Goal: Task Accomplishment & Management: Complete application form

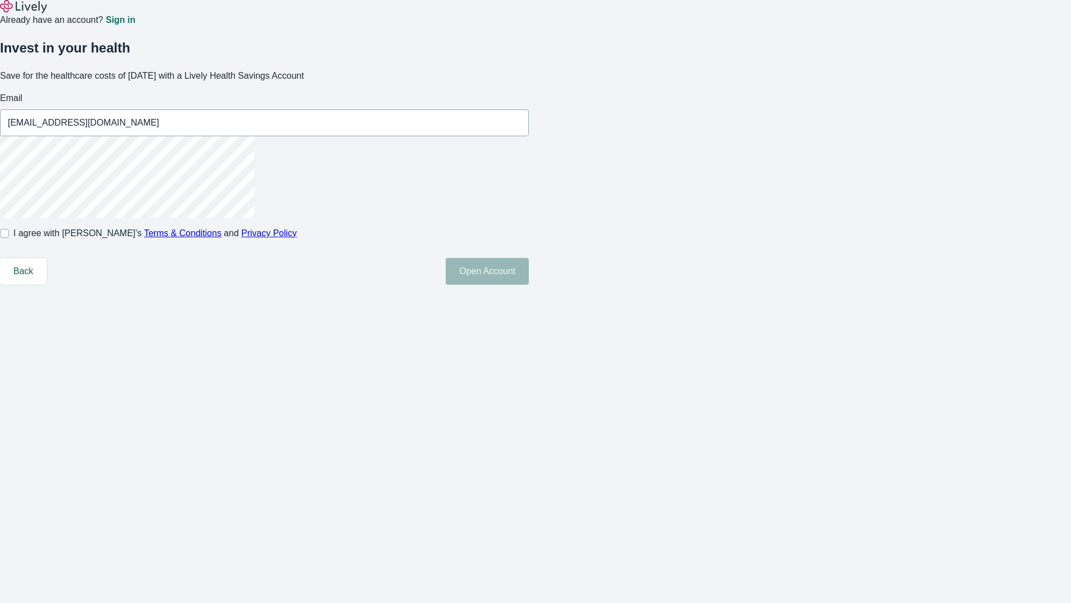
click at [9, 238] on input "I agree with Lively’s Terms & Conditions and Privacy Policy" at bounding box center [4, 233] width 9 height 9
checkbox input "true"
click at [529, 285] on button "Open Account" at bounding box center [487, 271] width 83 height 27
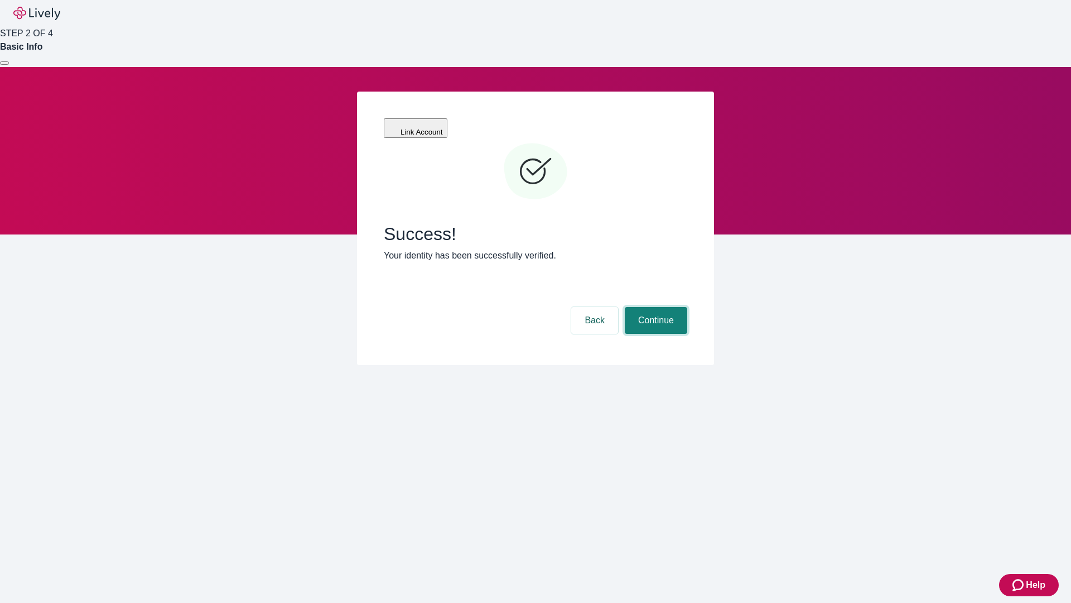
click at [654, 307] on button "Continue" at bounding box center [656, 320] width 62 height 27
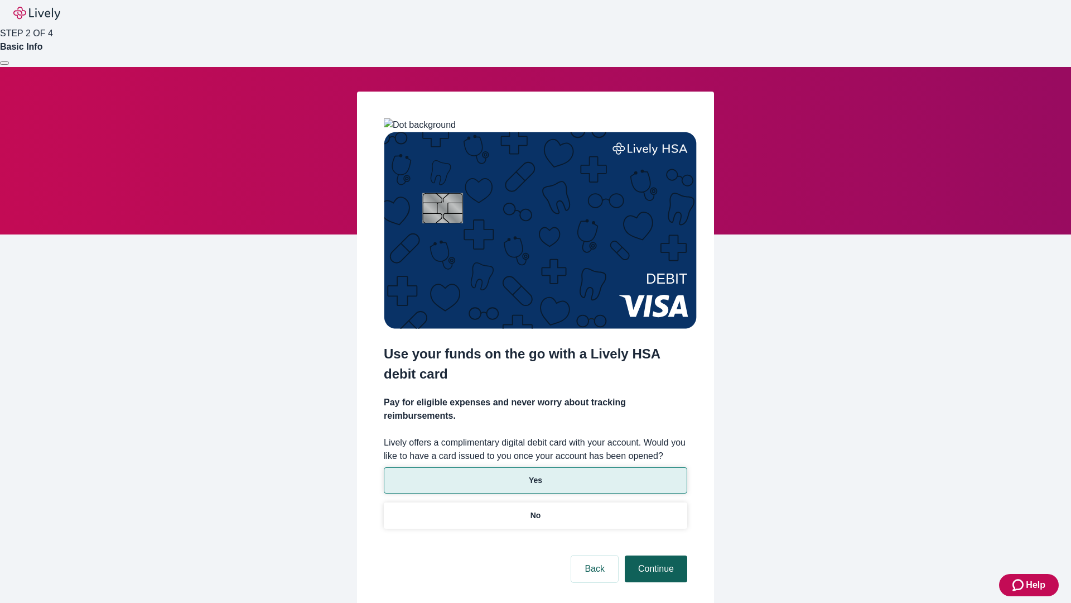
click at [535, 509] on p "No" at bounding box center [536, 515] width 11 height 12
click at [654, 555] on button "Continue" at bounding box center [656, 568] width 62 height 27
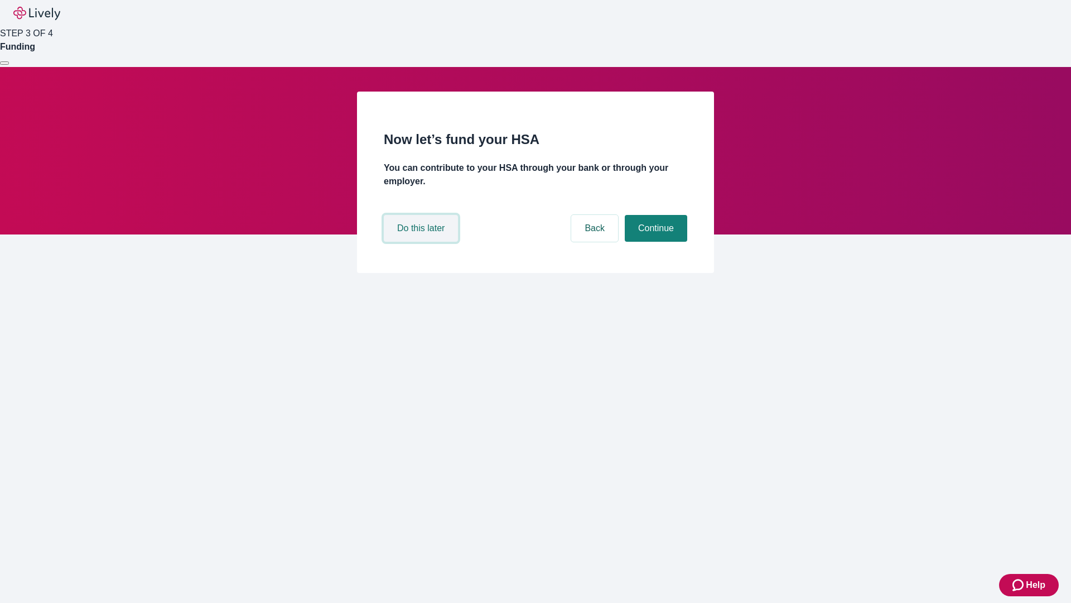
click at [422, 242] on button "Do this later" at bounding box center [421, 228] width 74 height 27
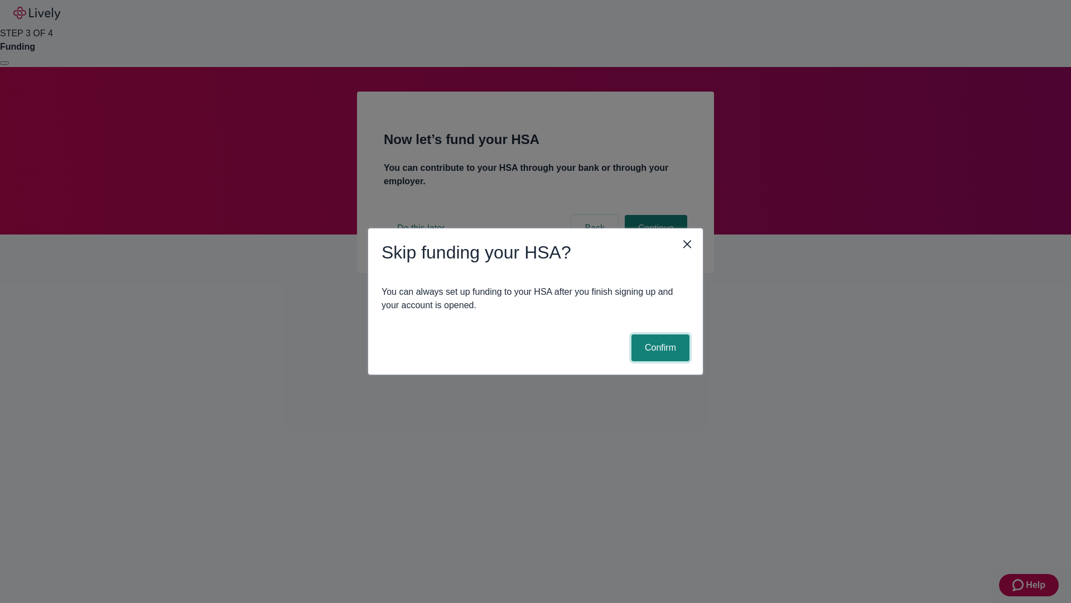
click at [659, 348] on button "Confirm" at bounding box center [661, 347] width 58 height 27
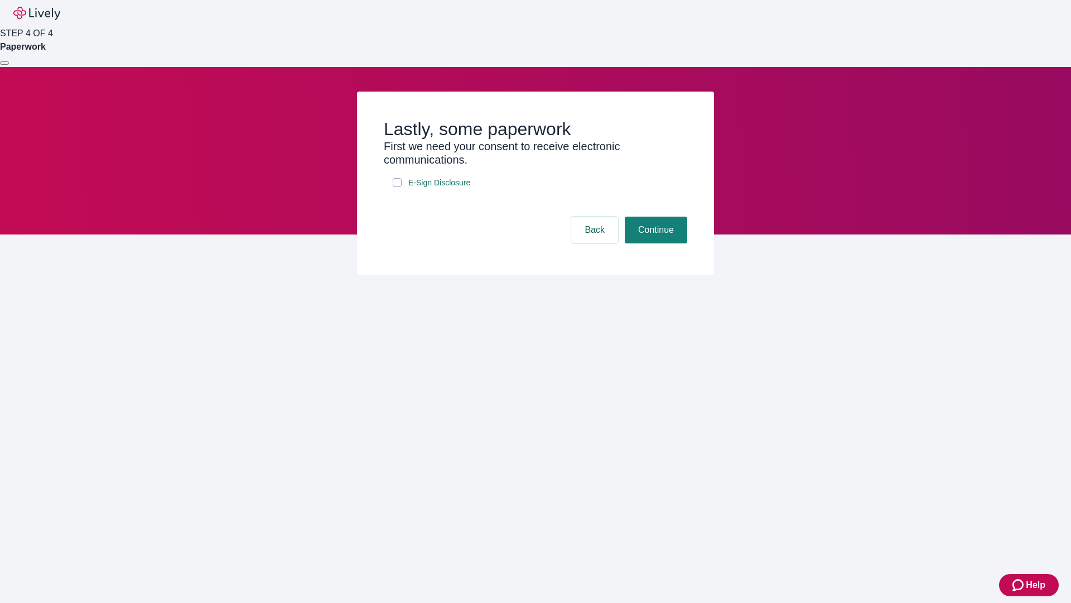
click at [397, 187] on input "E-Sign Disclosure" at bounding box center [397, 182] width 9 height 9
checkbox input "true"
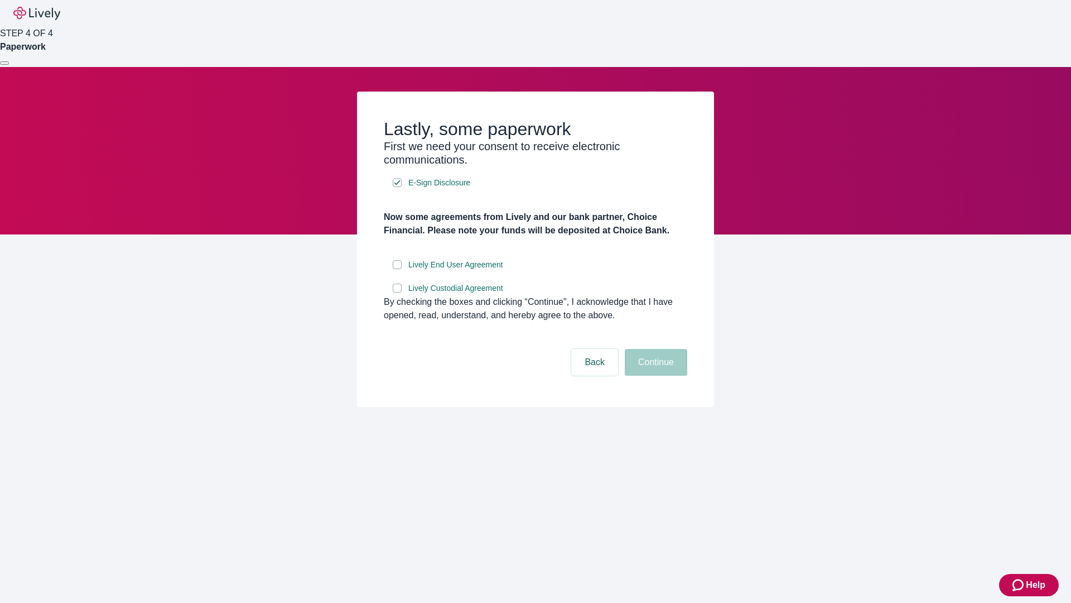
click at [397, 269] on input "Lively End User Agreement" at bounding box center [397, 264] width 9 height 9
checkbox input "true"
click at [397, 292] on input "Lively Custodial Agreement" at bounding box center [397, 287] width 9 height 9
checkbox input "true"
click at [654, 375] on button "Continue" at bounding box center [656, 362] width 62 height 27
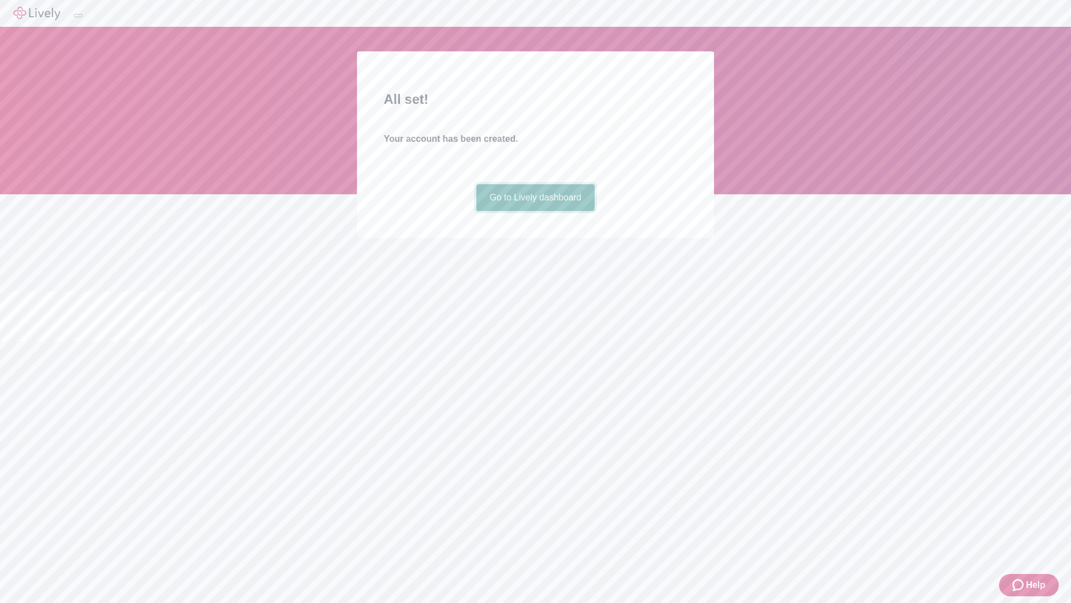
click at [535, 211] on link "Go to Lively dashboard" at bounding box center [535, 197] width 119 height 27
